Goal: Task Accomplishment & Management: Complete application form

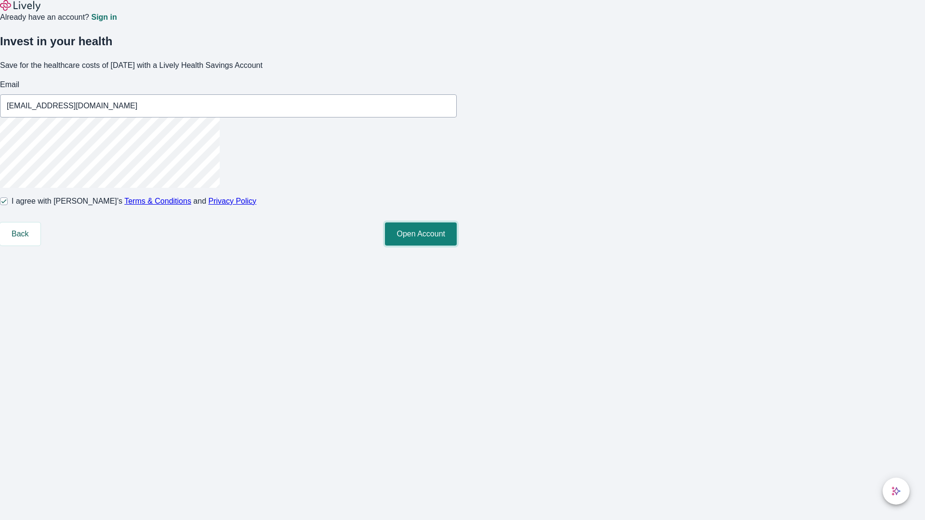
click at [457, 246] on button "Open Account" at bounding box center [421, 234] width 72 height 23
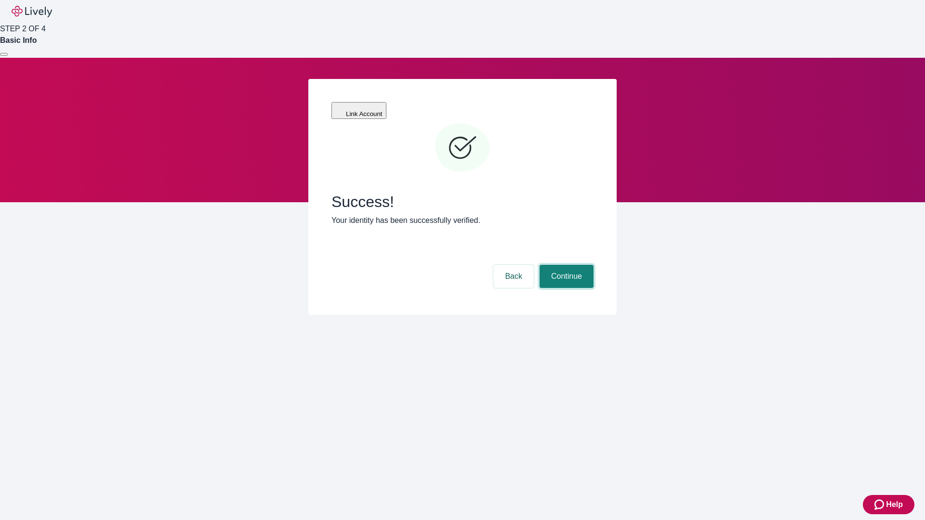
click at [565, 265] on button "Continue" at bounding box center [567, 276] width 54 height 23
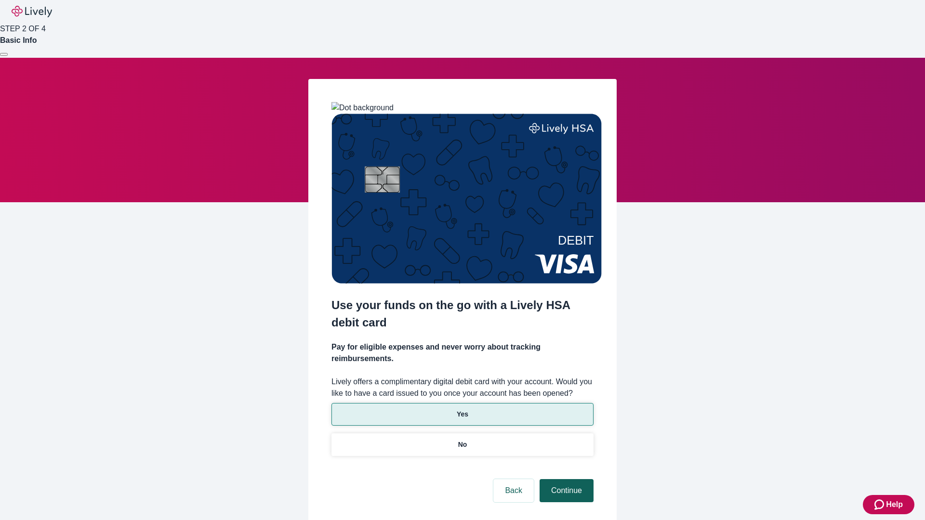
click at [462, 409] on p "Yes" at bounding box center [463, 414] width 12 height 10
click at [565, 479] on button "Continue" at bounding box center [567, 490] width 54 height 23
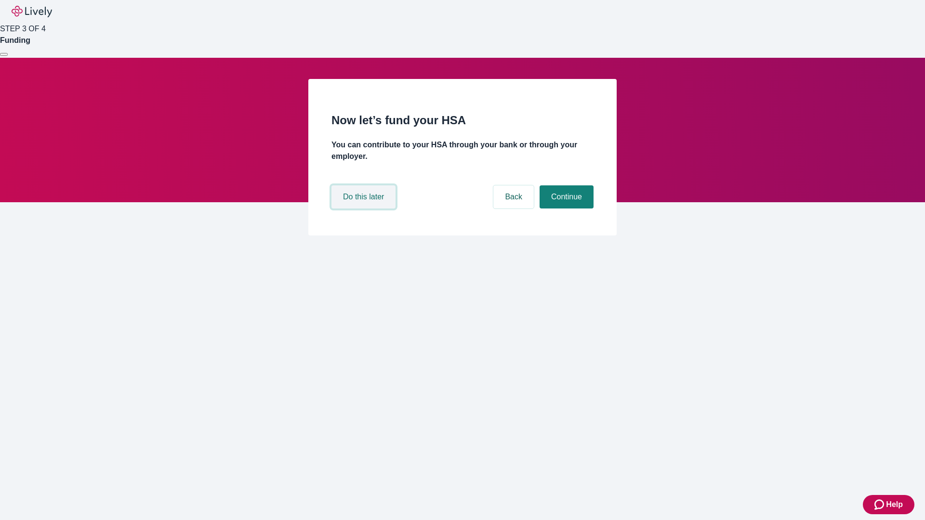
click at [365, 209] on button "Do this later" at bounding box center [363, 196] width 64 height 23
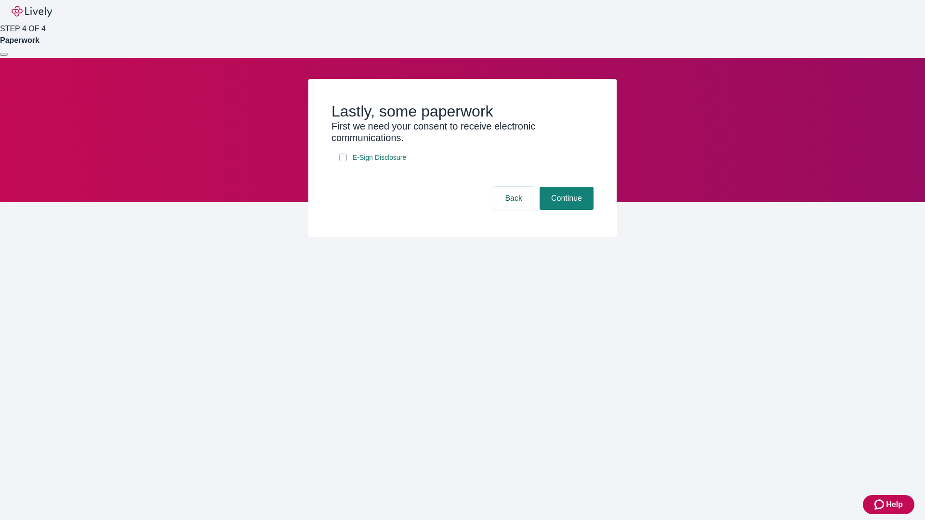
click at [343, 161] on input "E-Sign Disclosure" at bounding box center [343, 158] width 8 height 8
checkbox input "true"
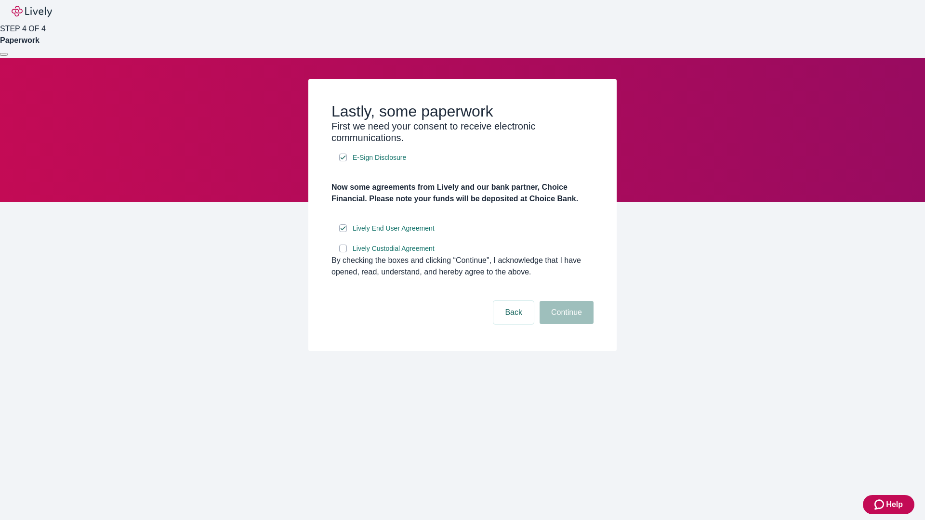
click at [343, 252] on input "Lively Custodial Agreement" at bounding box center [343, 249] width 8 height 8
checkbox input "true"
click at [565, 324] on button "Continue" at bounding box center [567, 312] width 54 height 23
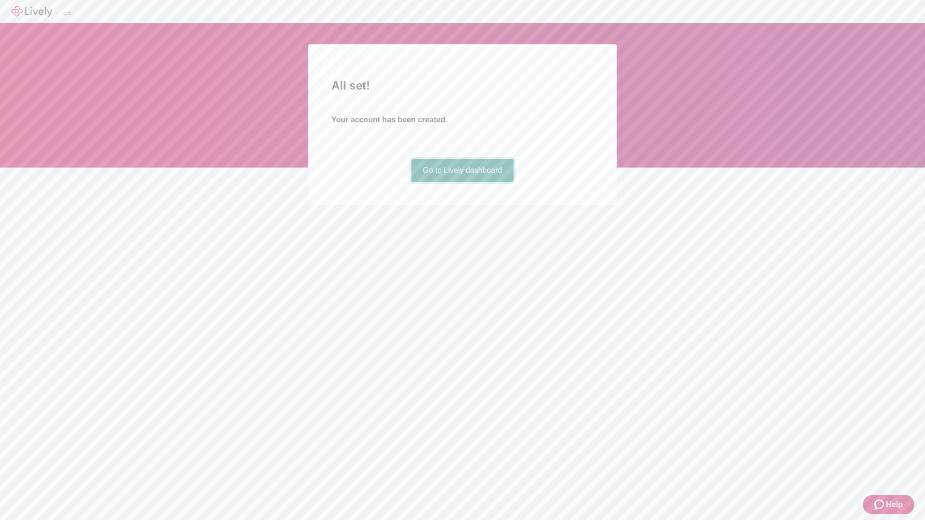
click at [462, 182] on link "Go to Lively dashboard" at bounding box center [462, 170] width 103 height 23
